Goal: Answer question/provide support: Share knowledge or assist other users

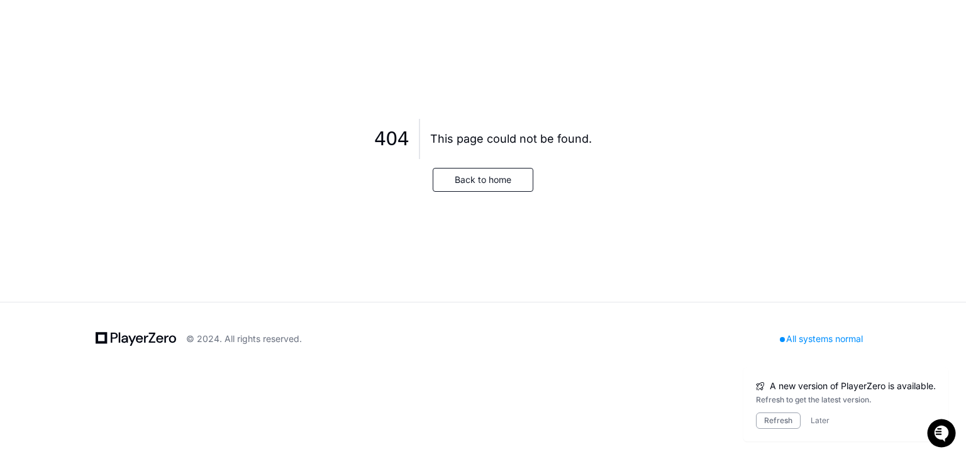
click at [470, 177] on button "Back to home" at bounding box center [483, 180] width 101 height 24
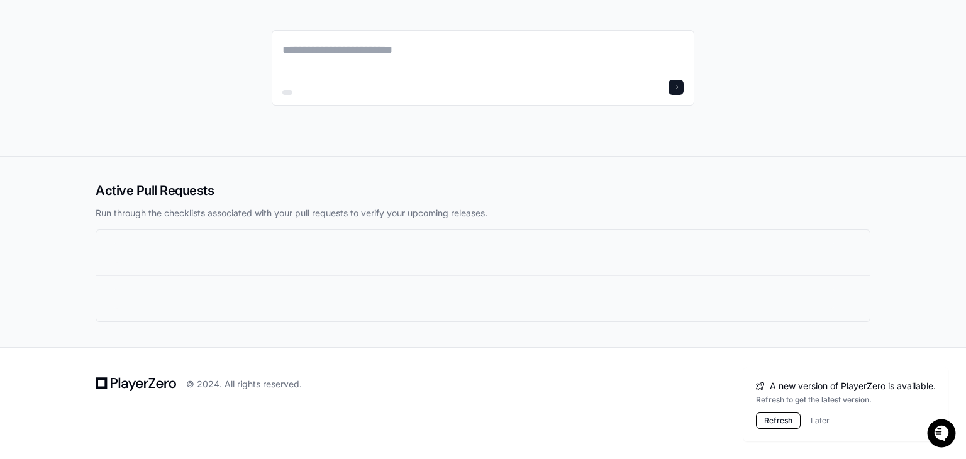
click at [775, 421] on button "Refresh" at bounding box center [778, 421] width 45 height 16
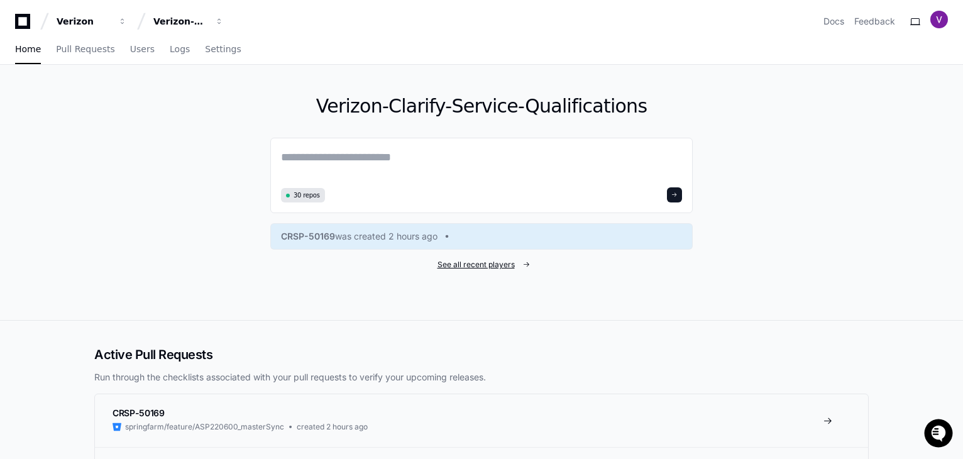
click at [485, 263] on span "See all recent players" at bounding box center [476, 265] width 77 height 10
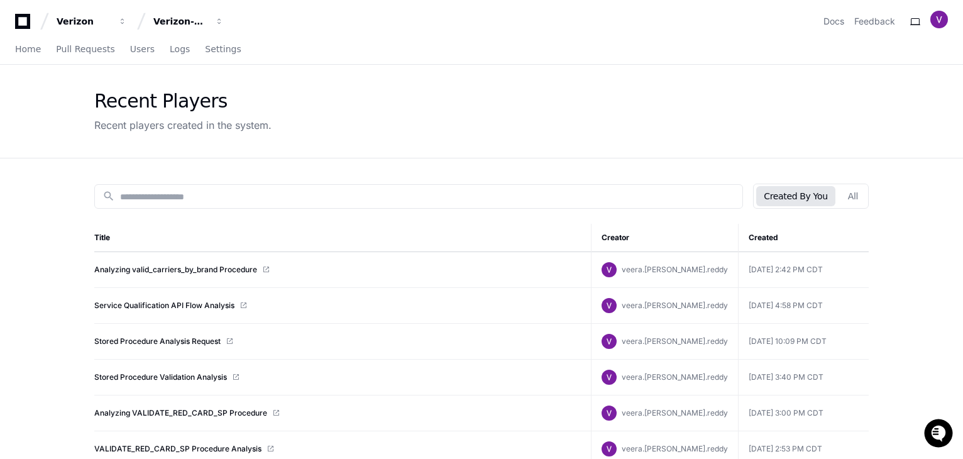
click at [268, 269] on span at bounding box center [266, 270] width 8 height 8
click at [247, 272] on link "Analyzing valid_carriers_by_brand Procedure" at bounding box center [175, 270] width 163 height 10
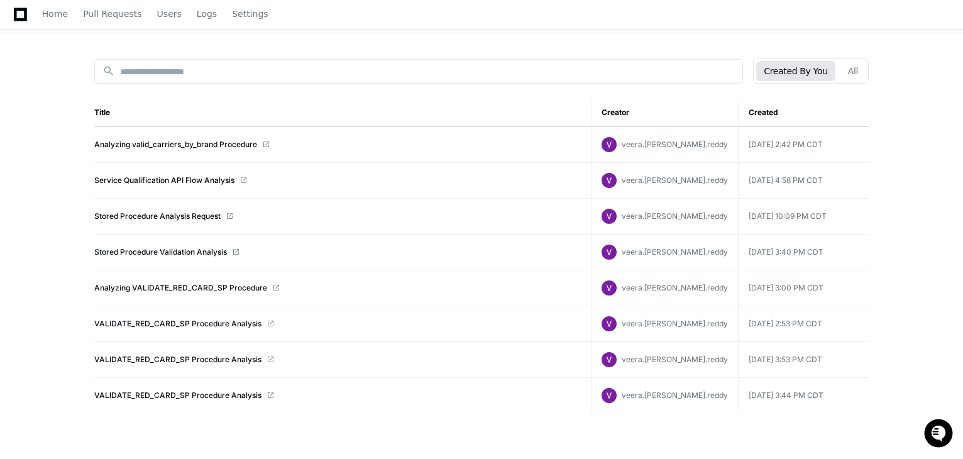
scroll to position [158, 0]
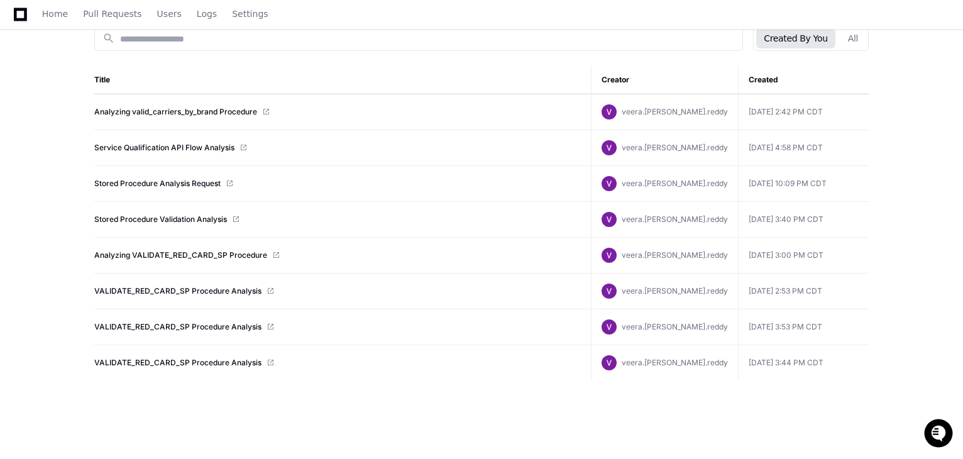
click at [244, 144] on span at bounding box center [244, 148] width 8 height 8
click at [218, 145] on link "Service Qualification API Flow Analysis" at bounding box center [164, 148] width 140 height 10
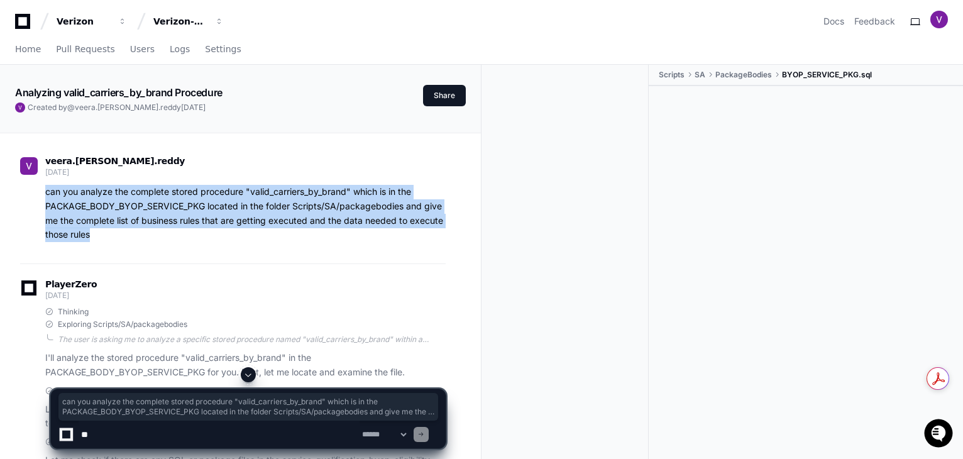
drag, startPoint x: 101, startPoint y: 237, endPoint x: 43, endPoint y: 196, distance: 70.3
click at [43, 196] on div "can you analyze the complete stored procedure "valid_carriers_by_brand" which i…" at bounding box center [233, 213] width 426 height 57
copy p "can you analyze the complete stored procedure "valid_carriers_by_brand" which i…"
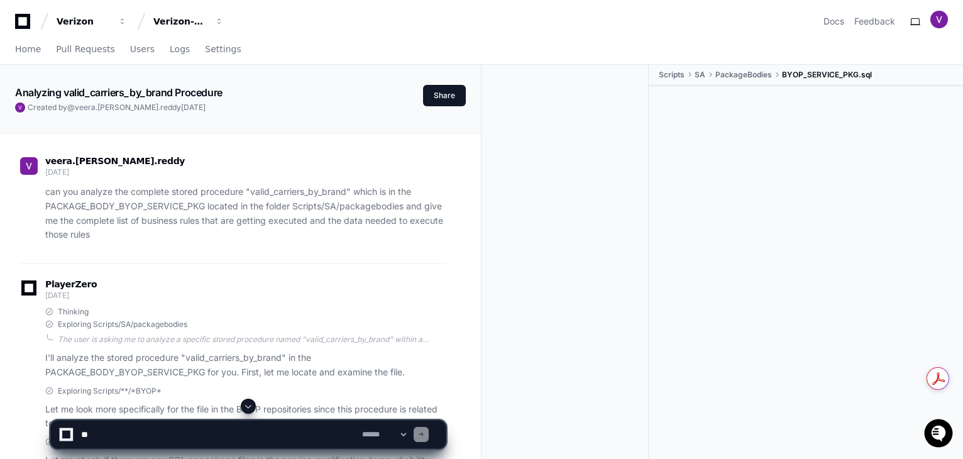
click at [274, 431] on textarea at bounding box center [219, 435] width 281 height 28
paste textarea "**********"
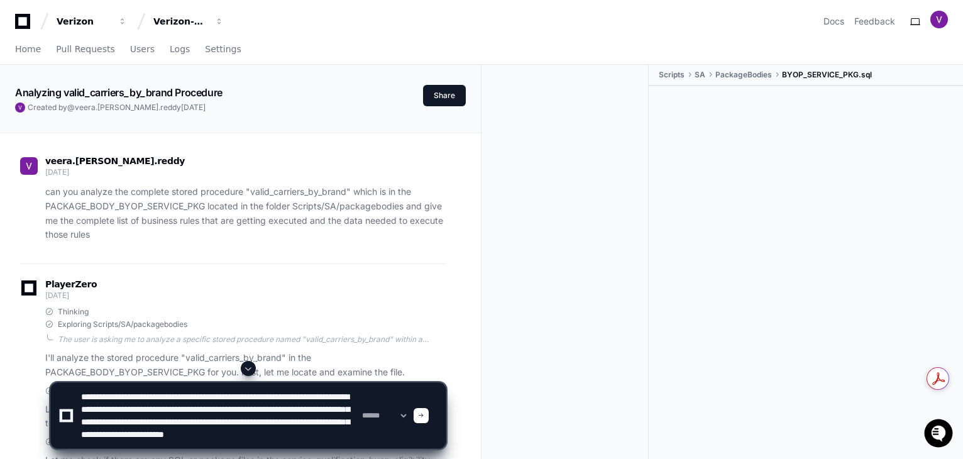
scroll to position [3, 0]
drag, startPoint x: 182, startPoint y: 406, endPoint x: 86, endPoint y: 410, distance: 96.9
click at [86, 410] on textarea at bounding box center [219, 415] width 281 height 65
paste textarea
type textarea "**********"
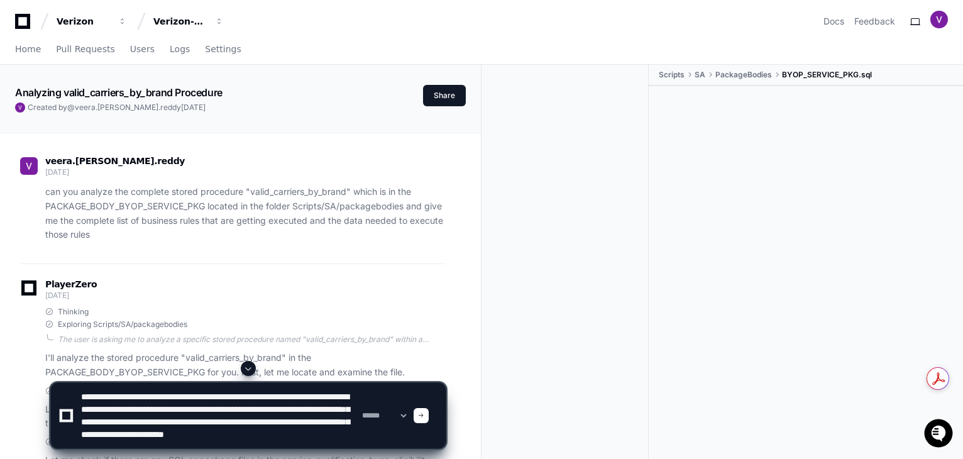
click at [424, 416] on span at bounding box center [421, 416] width 6 height 6
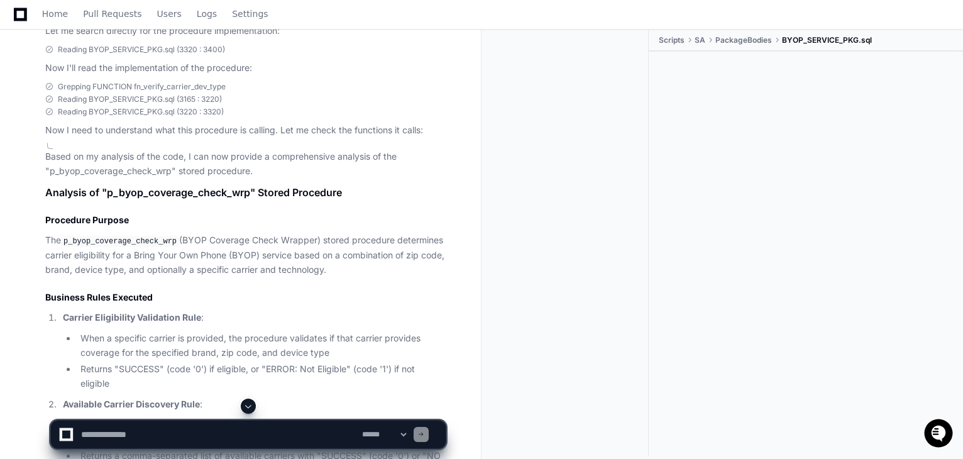
scroll to position [3952, 0]
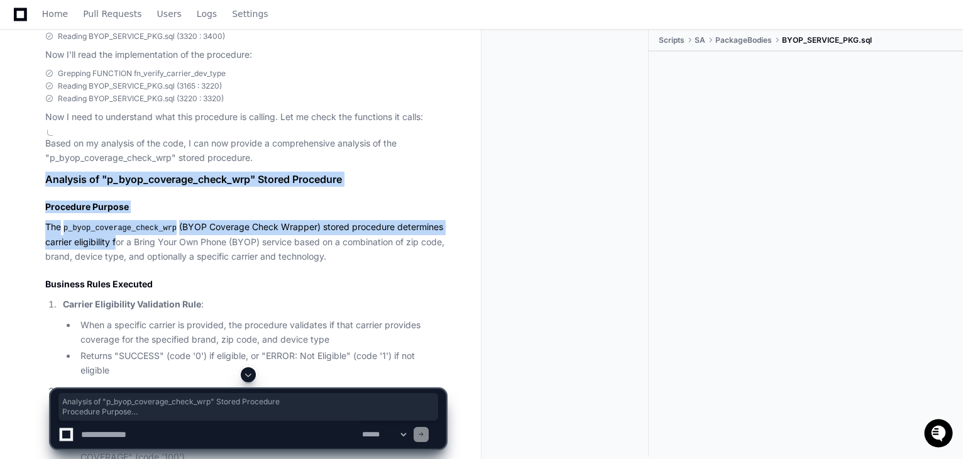
drag, startPoint x: 48, startPoint y: 164, endPoint x: 116, endPoint y: 236, distance: 99.2
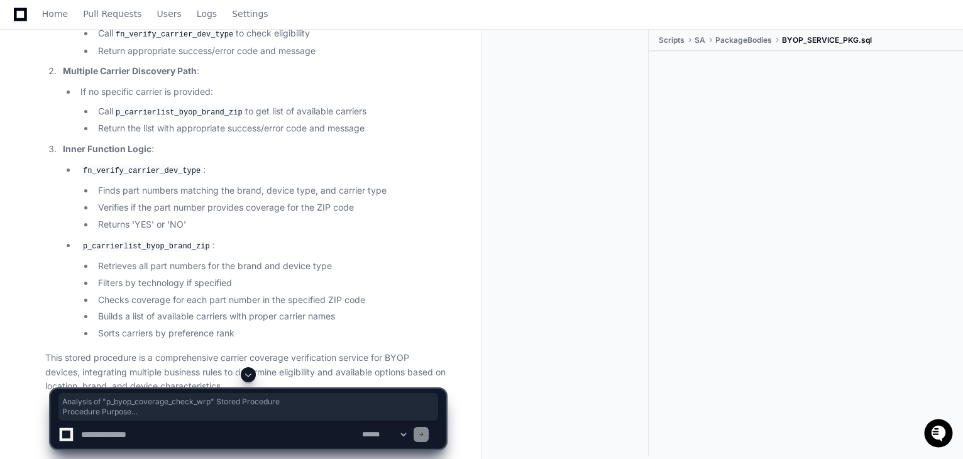
scroll to position [5519, 0]
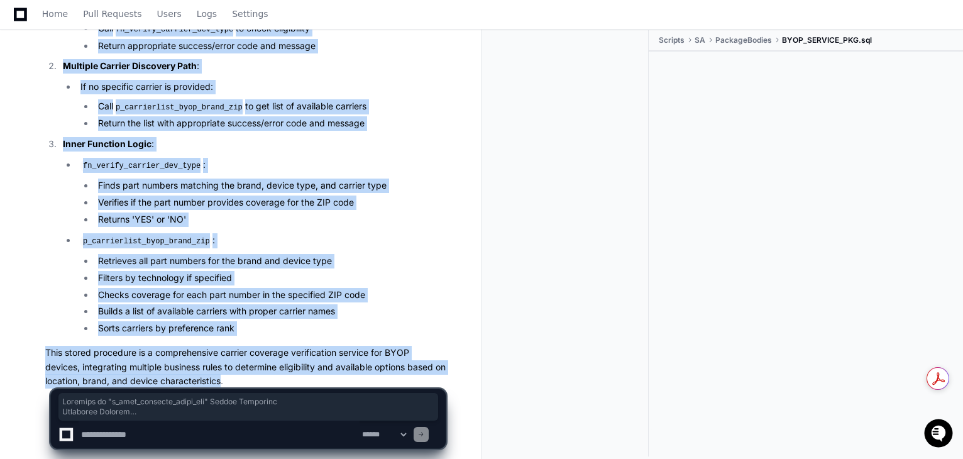
click at [235, 350] on p "This stored procedure is a comprehensive carrier coverage verification service …" at bounding box center [245, 367] width 401 height 43
copy article "Analysis of "p_byop_coverage_check_wrp" Stored Procedure Procedure Purpose The …"
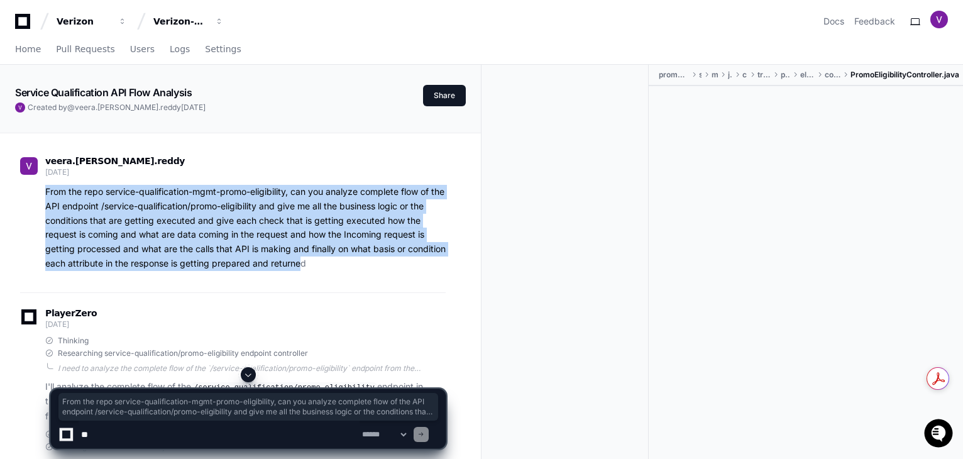
drag, startPoint x: 345, startPoint y: 263, endPoint x: 45, endPoint y: 190, distance: 308.9
click at [45, 190] on div "From the repo service-qualification-mgmt-promo-eligibility, can you analyze com…" at bounding box center [233, 228] width 426 height 86
copy p "From the repo service-qualification-mgmt-promo-eligibility, can you analyze com…"
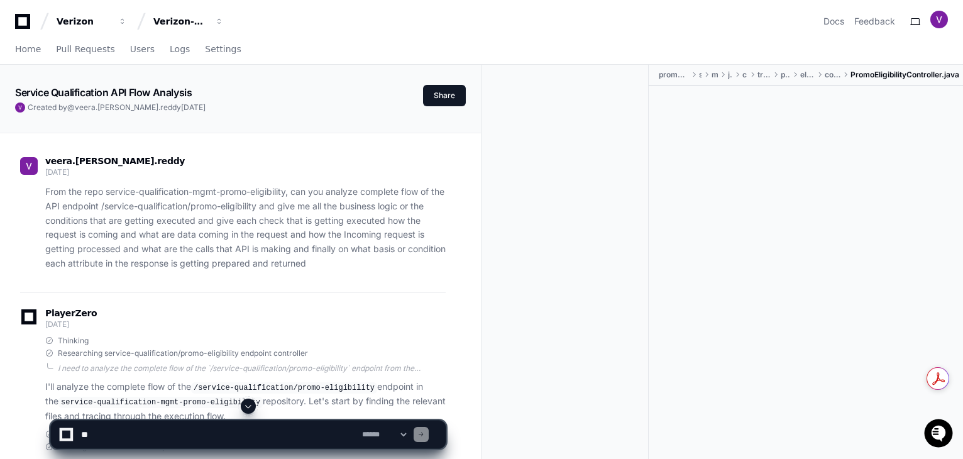
click at [111, 439] on textarea at bounding box center [219, 435] width 281 height 28
paste textarea "**********"
type textarea "**********"
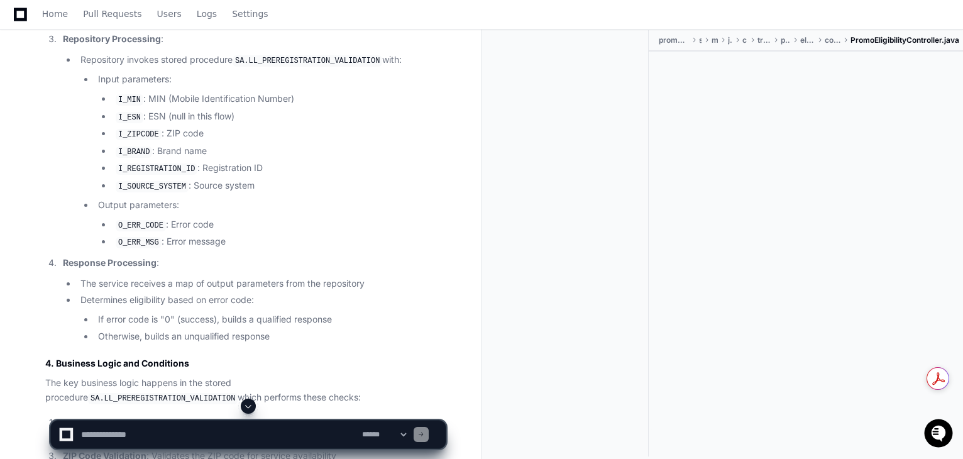
scroll to position [10512, 0]
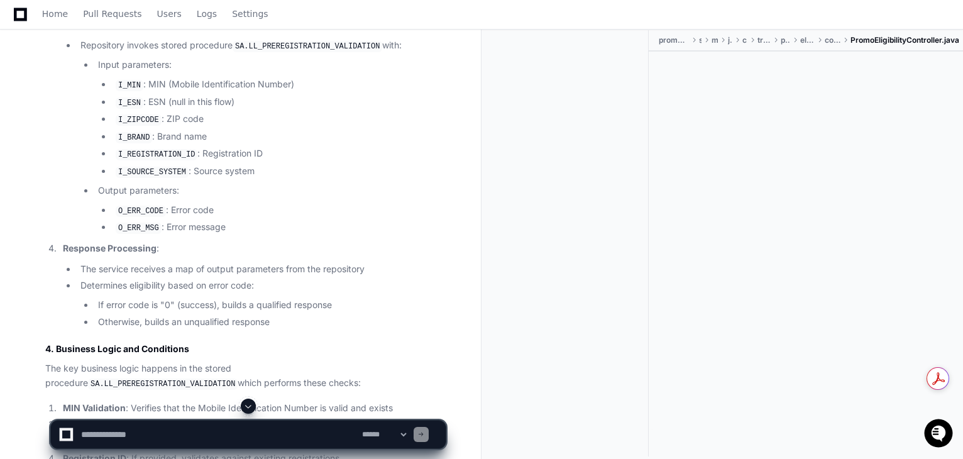
click at [406, 298] on li "If error code is "0" (success), builds a qualified response" at bounding box center [270, 305] width 352 height 14
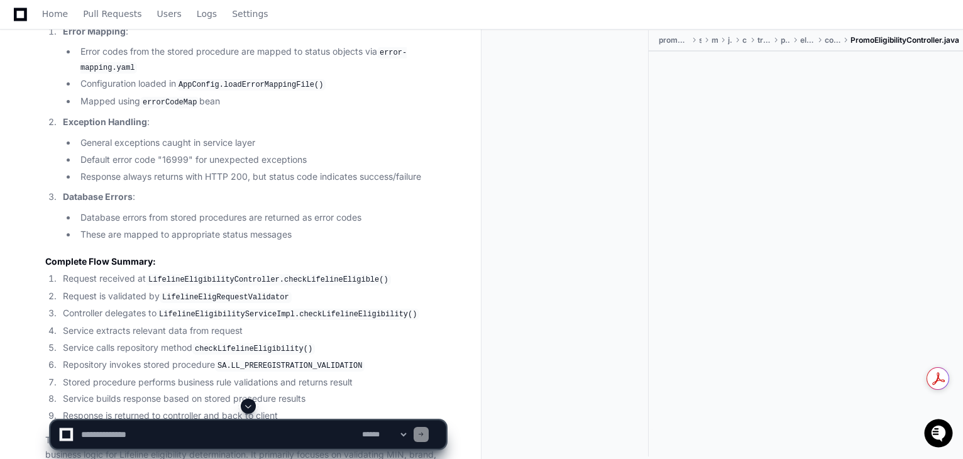
scroll to position [11663, 0]
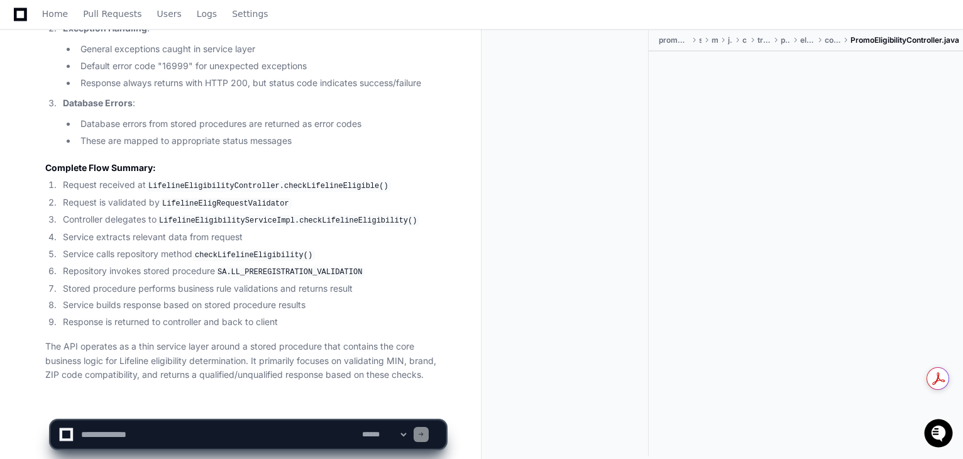
click at [428, 353] on p "The API operates as a thin service layer around a stored procedure that contain…" at bounding box center [245, 361] width 401 height 43
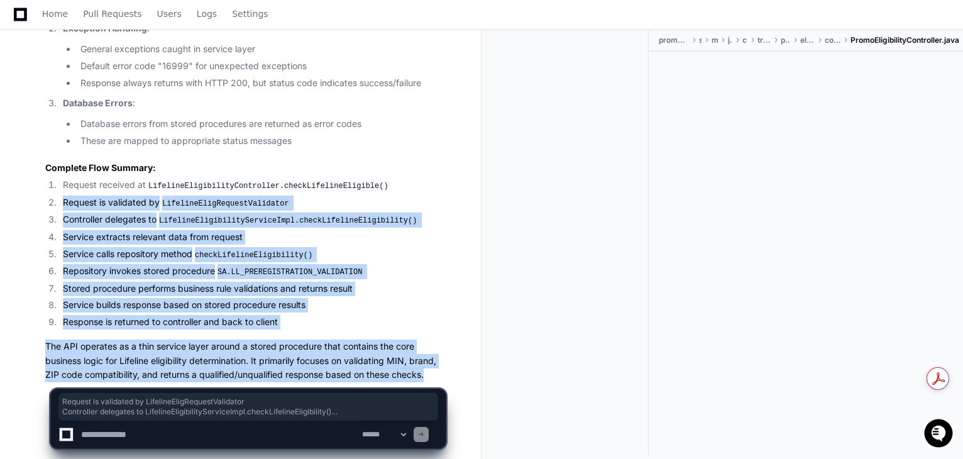
drag, startPoint x: 428, startPoint y: 352, endPoint x: 59, endPoint y: 175, distance: 408.7
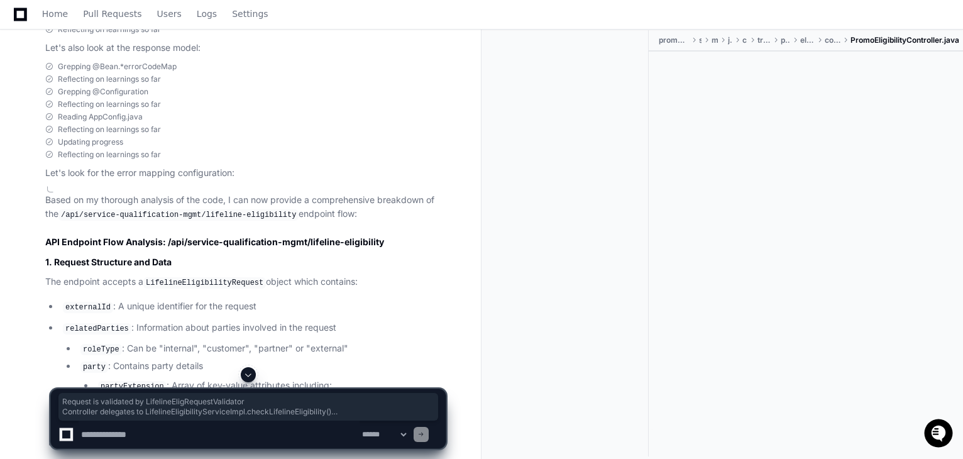
scroll to position [9363, 0]
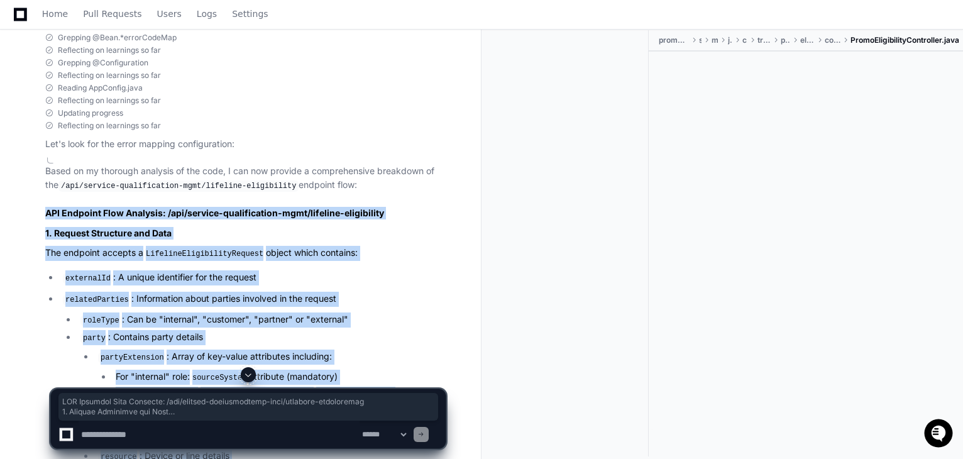
click at [45, 219] on h2 "API Endpoint Flow Analysis: /api/service-qualification-mgmt/lifeline-eligibility" at bounding box center [245, 213] width 401 height 13
copy article "API Endpoint Flow Analysis: /api/service-qualification-mgmt/lifeline-eligibilit…"
